Goal: Find specific page/section: Find specific page/section

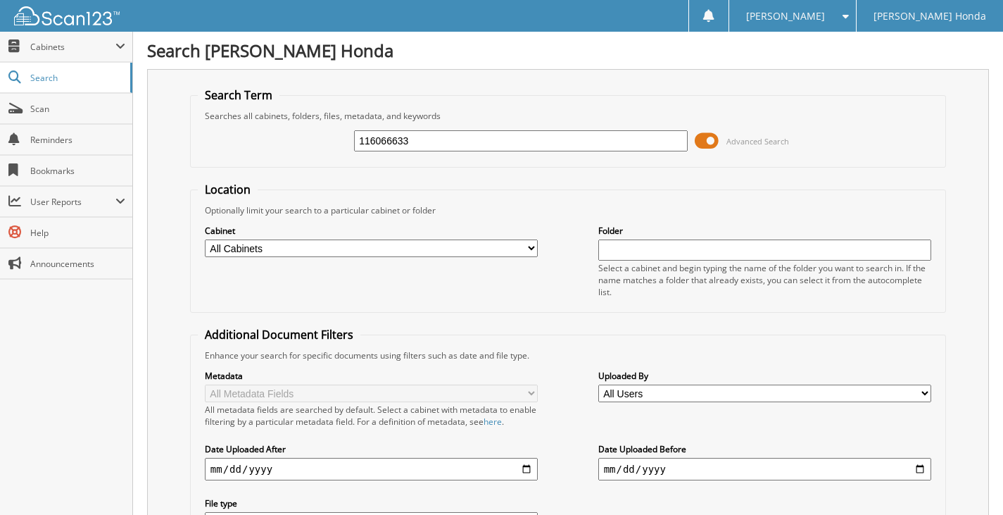
type input "116066633"
click at [624, 240] on input "text" at bounding box center [766, 249] width 334 height 21
type input "116066633"
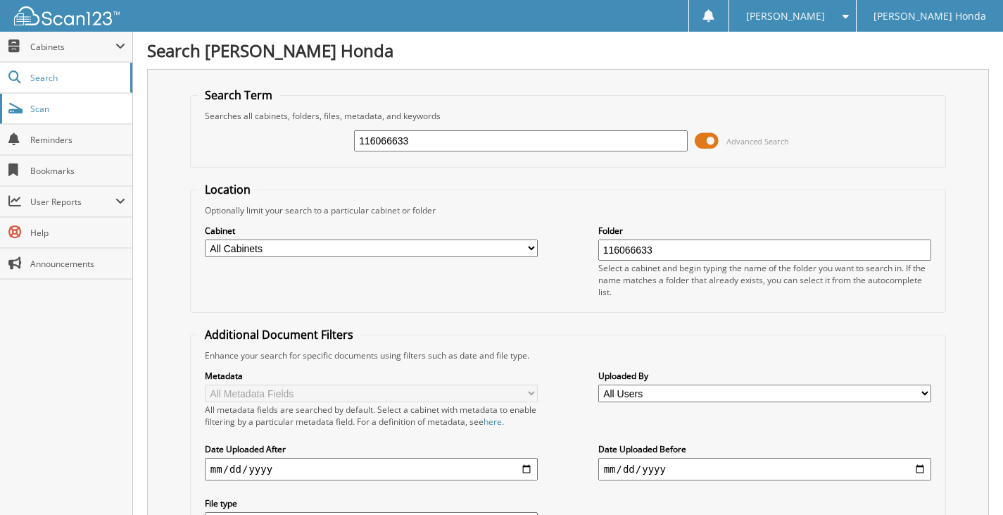
click at [36, 117] on link "Scan" at bounding box center [66, 109] width 132 height 30
